Goal: Navigation & Orientation: Find specific page/section

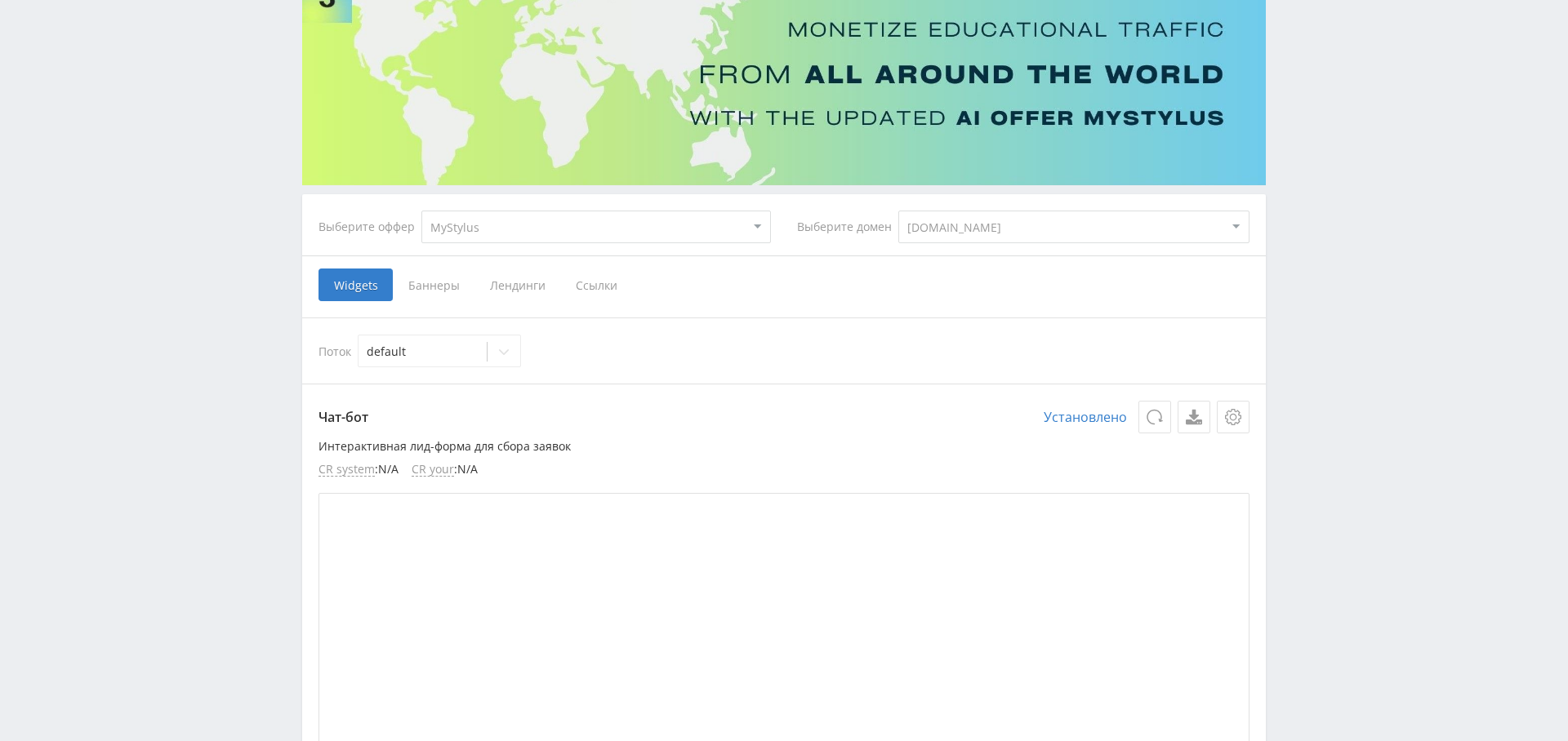
scroll to position [140, 0]
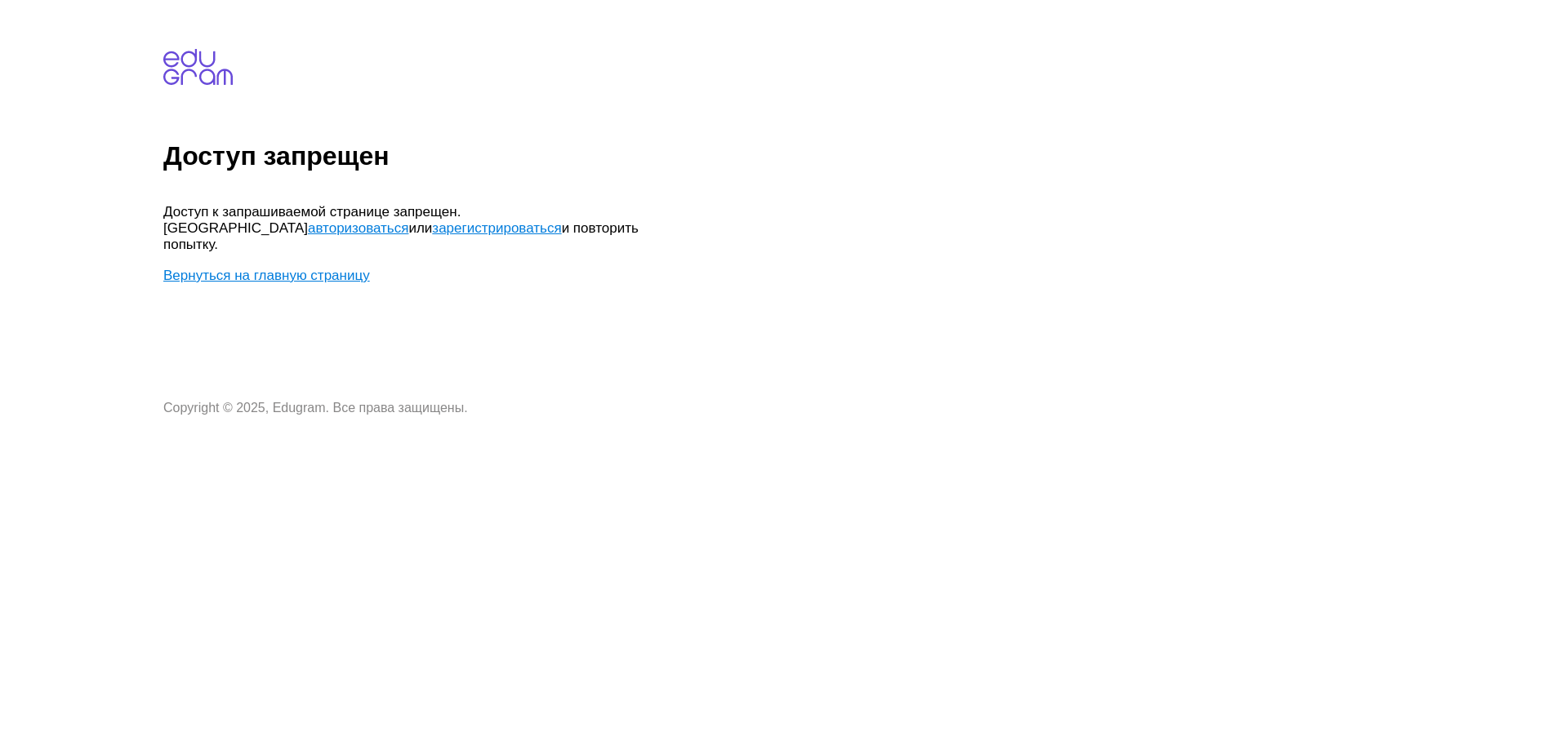
click at [408, 221] on link "авторизоваться" at bounding box center [357, 228] width 101 height 15
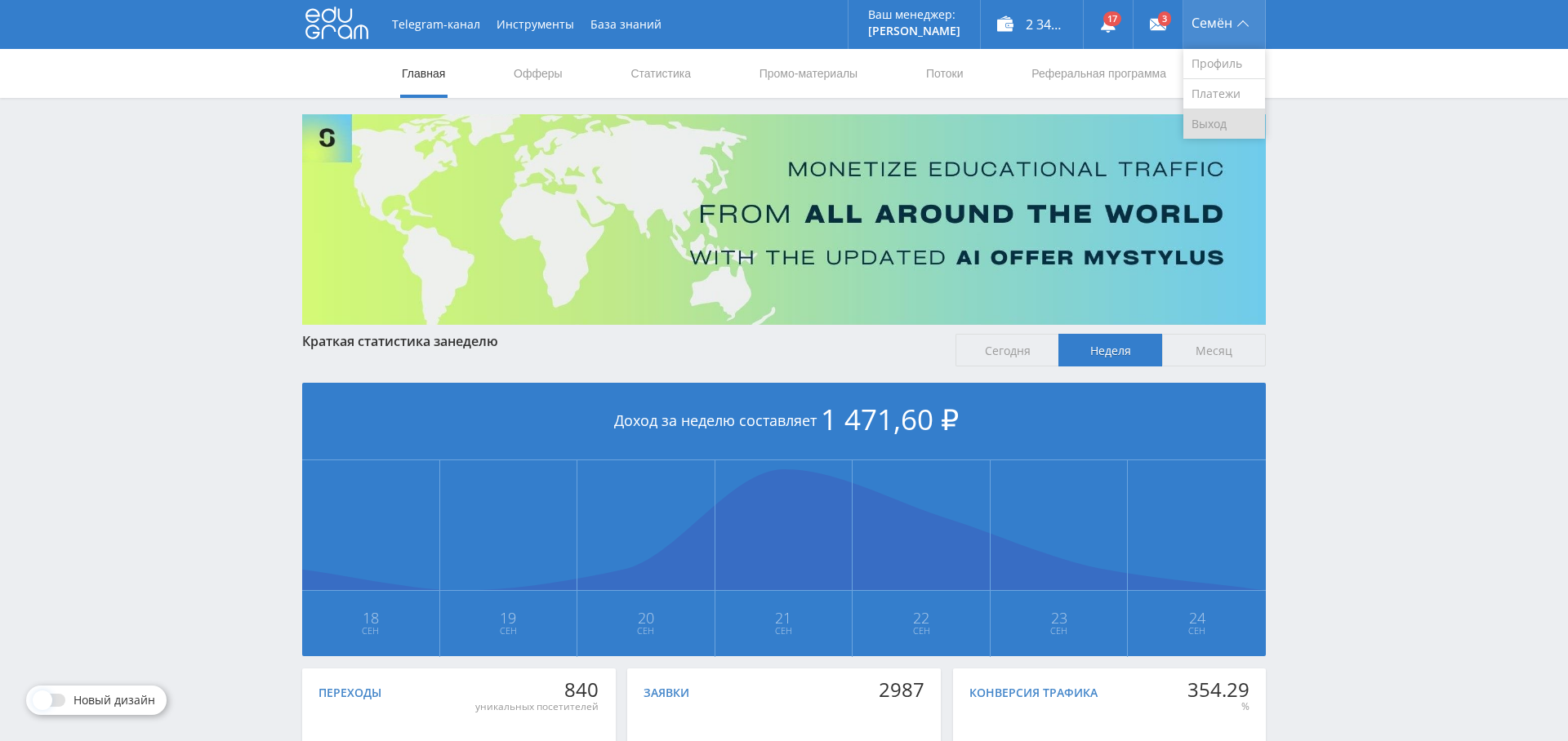
click at [1211, 120] on link "Выход" at bounding box center [1224, 124] width 82 height 29
